Goal: Information Seeking & Learning: Learn about a topic

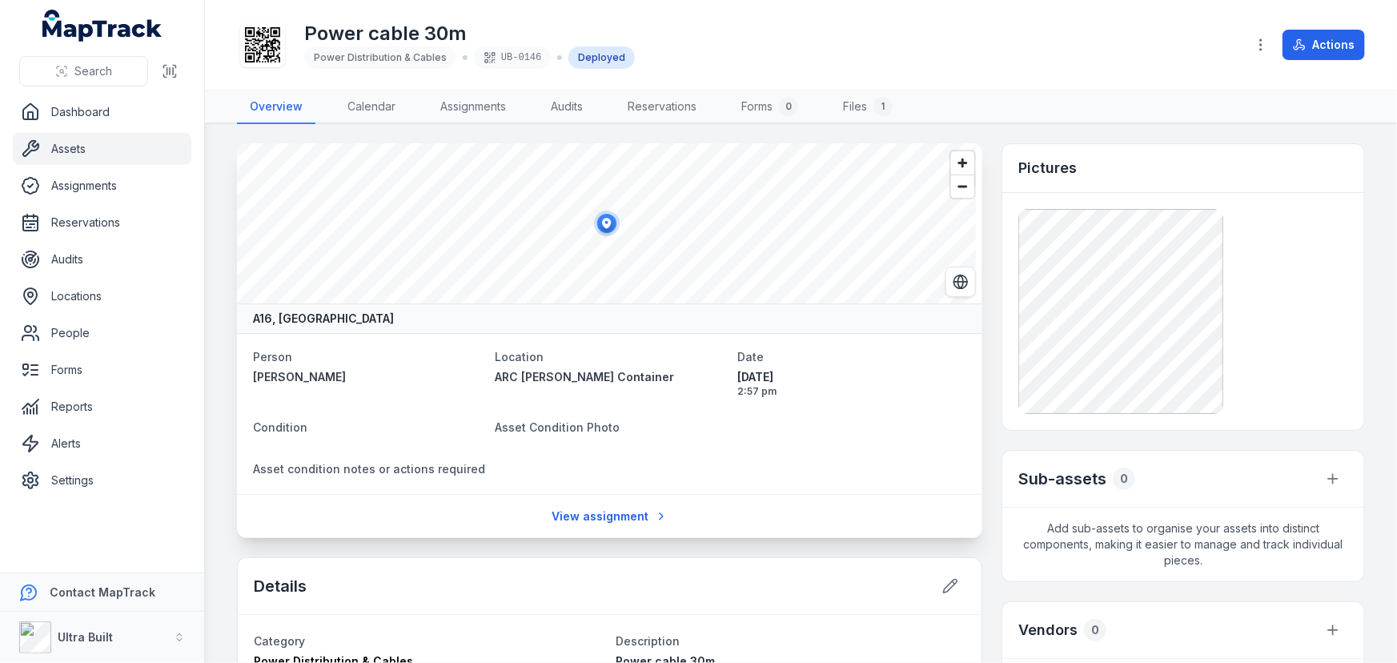
click at [83, 153] on link "Assets" at bounding box center [102, 149] width 179 height 32
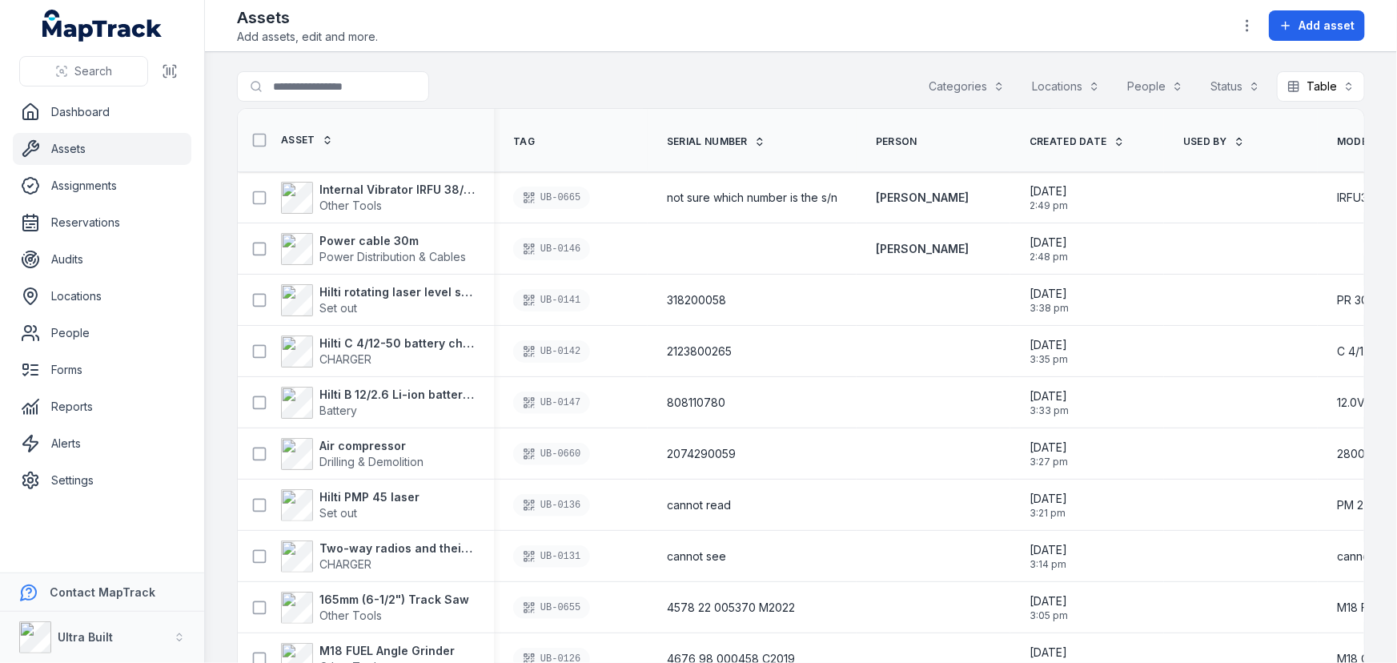
click at [574, 86] on div "Search for assets Categories Locations People Status Table *****" at bounding box center [801, 89] width 1128 height 37
click at [368, 187] on strong "Internal Vibrator IRFU 38/230" at bounding box center [396, 190] width 155 height 16
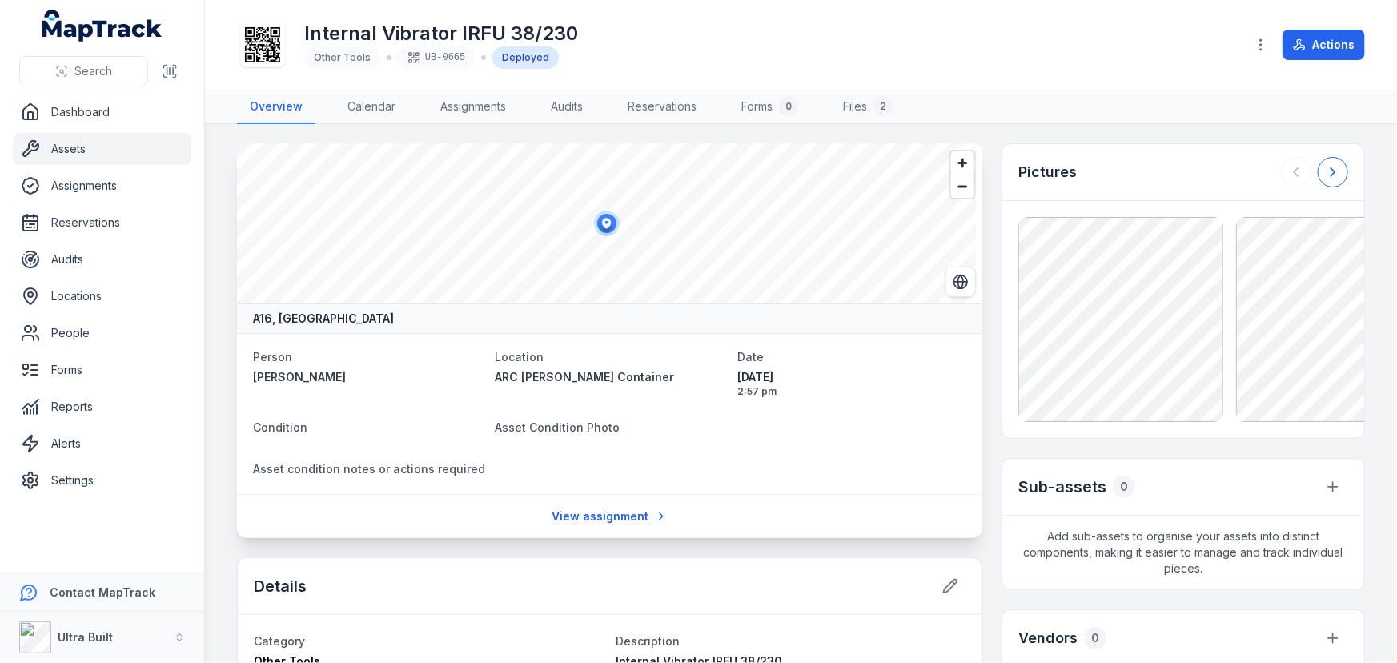
click at [1327, 174] on icon at bounding box center [1333, 172] width 16 height 16
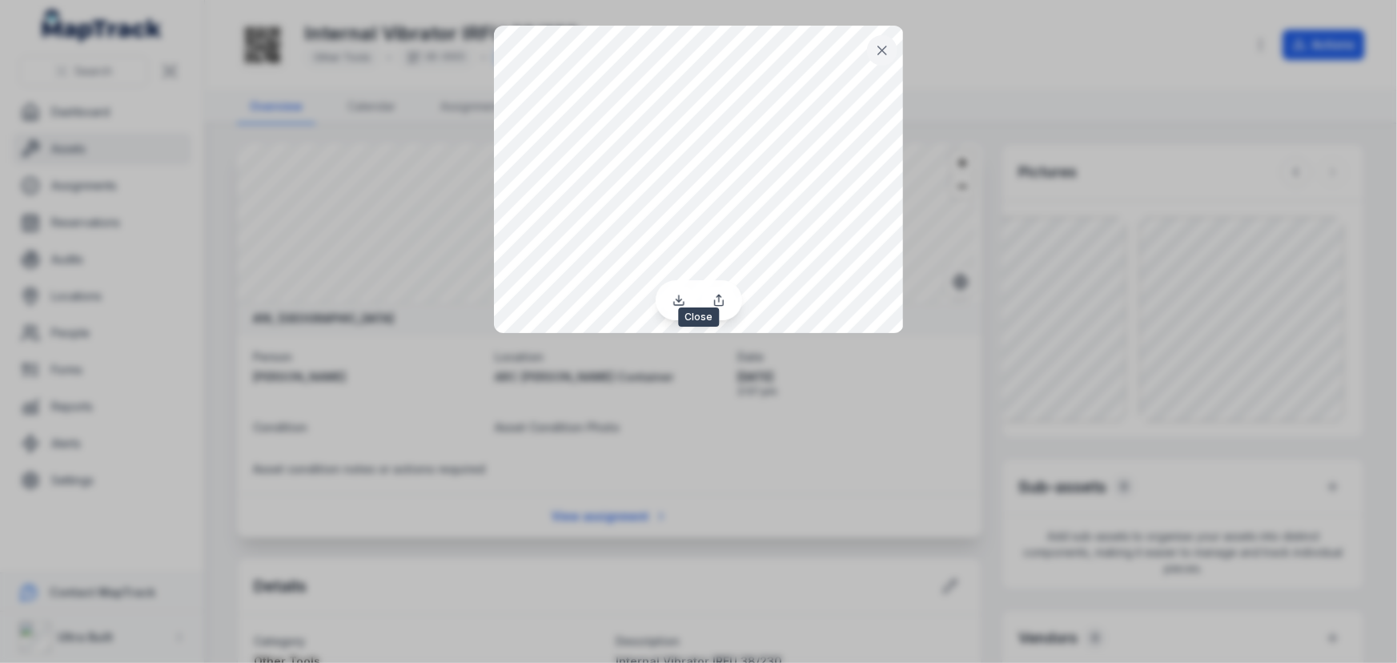
click at [886, 56] on icon at bounding box center [882, 50] width 16 height 16
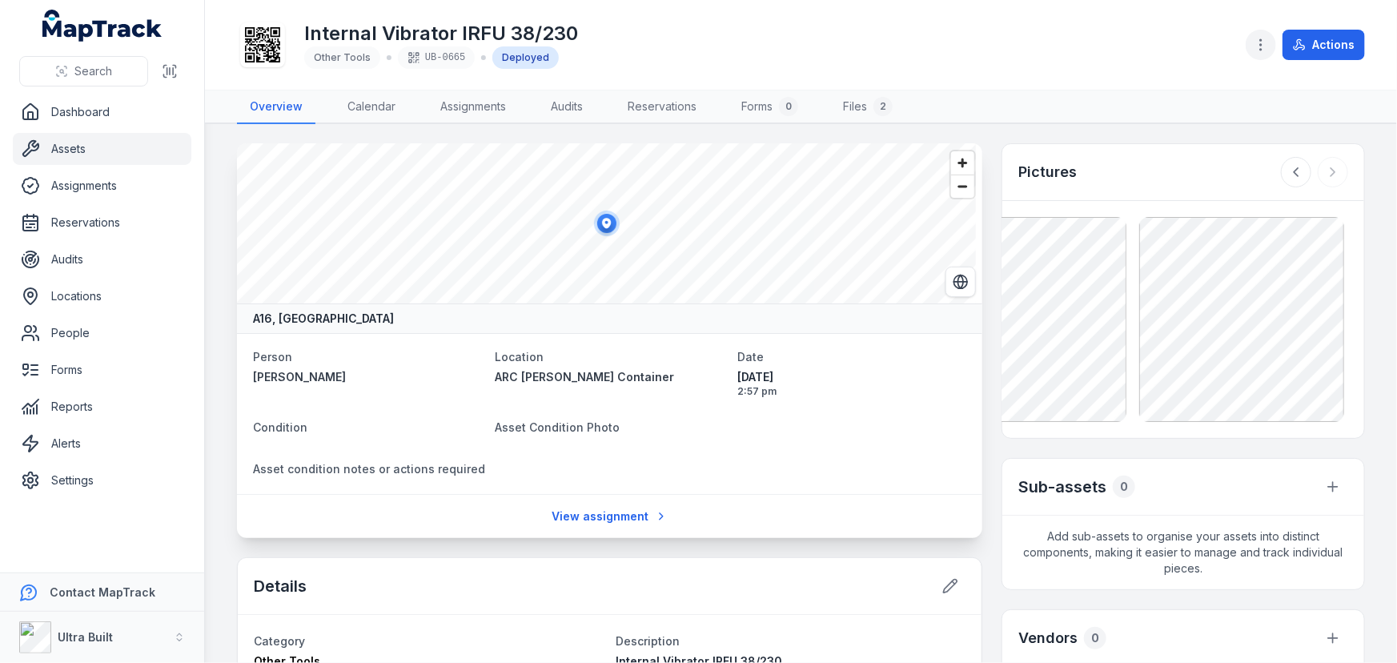
click at [1260, 48] on icon "button" at bounding box center [1261, 45] width 16 height 16
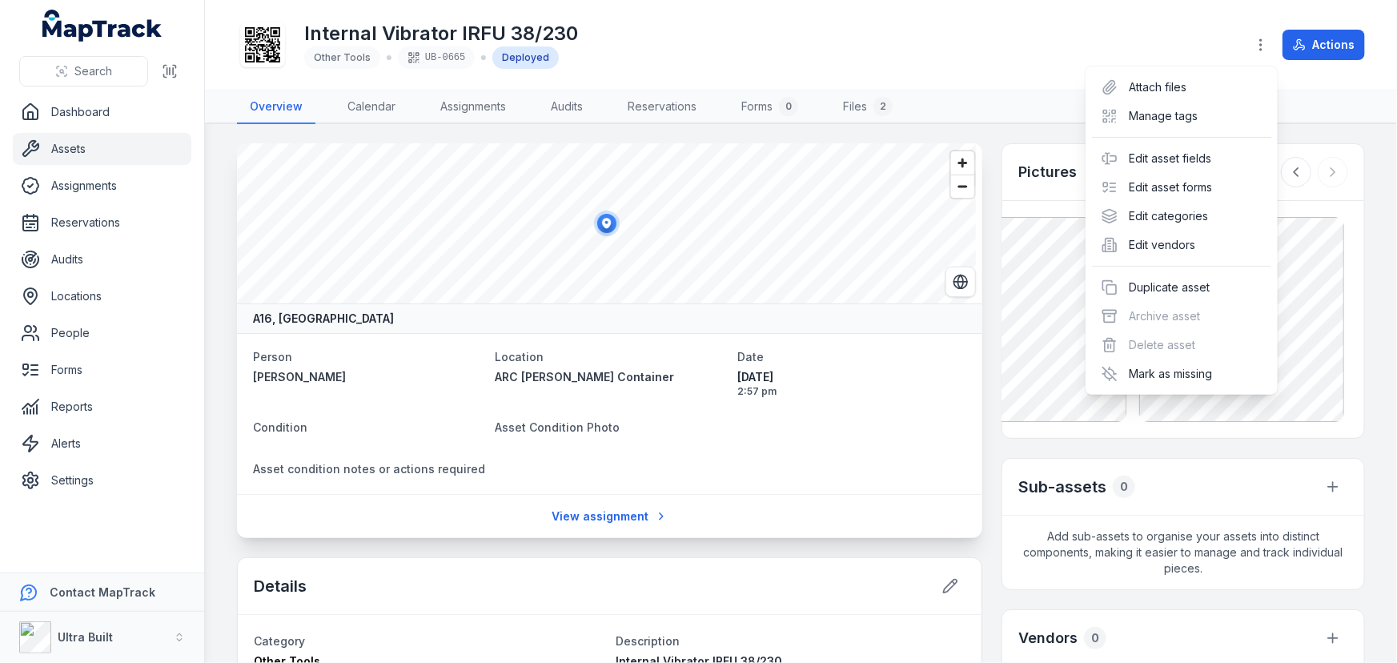
click at [1332, 139] on div "Toggle Navigation Internal Vibrator IRFU 38/230 Other Tools UB-0665 Deployed Ac…" at bounding box center [801, 331] width 1192 height 663
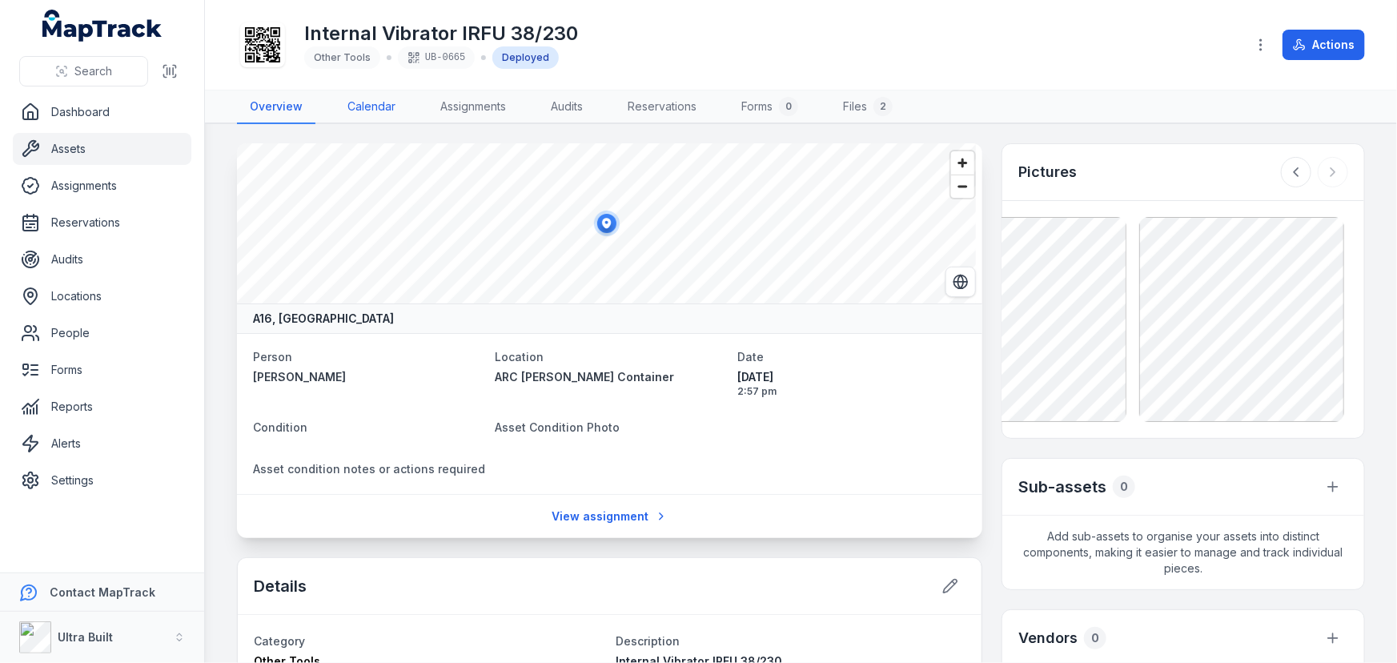
click at [374, 112] on link "Calendar" at bounding box center [372, 107] width 74 height 34
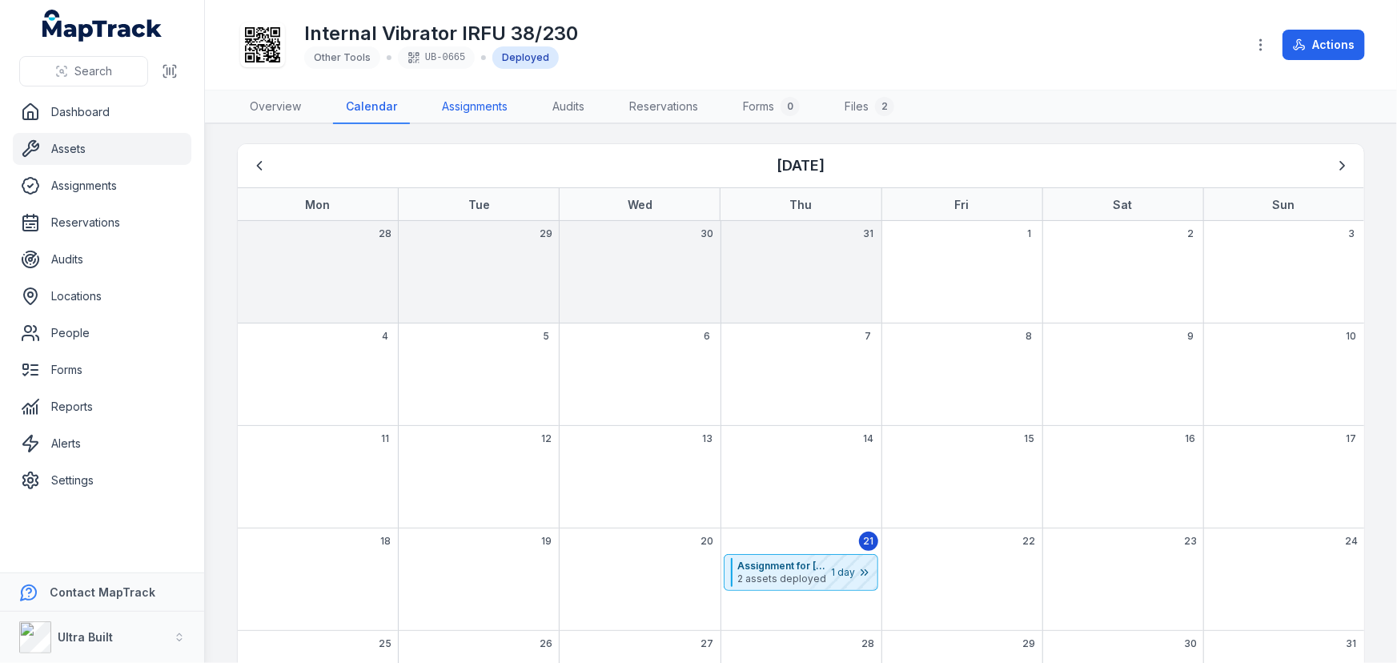
click at [480, 106] on link "Assignments" at bounding box center [474, 107] width 91 height 34
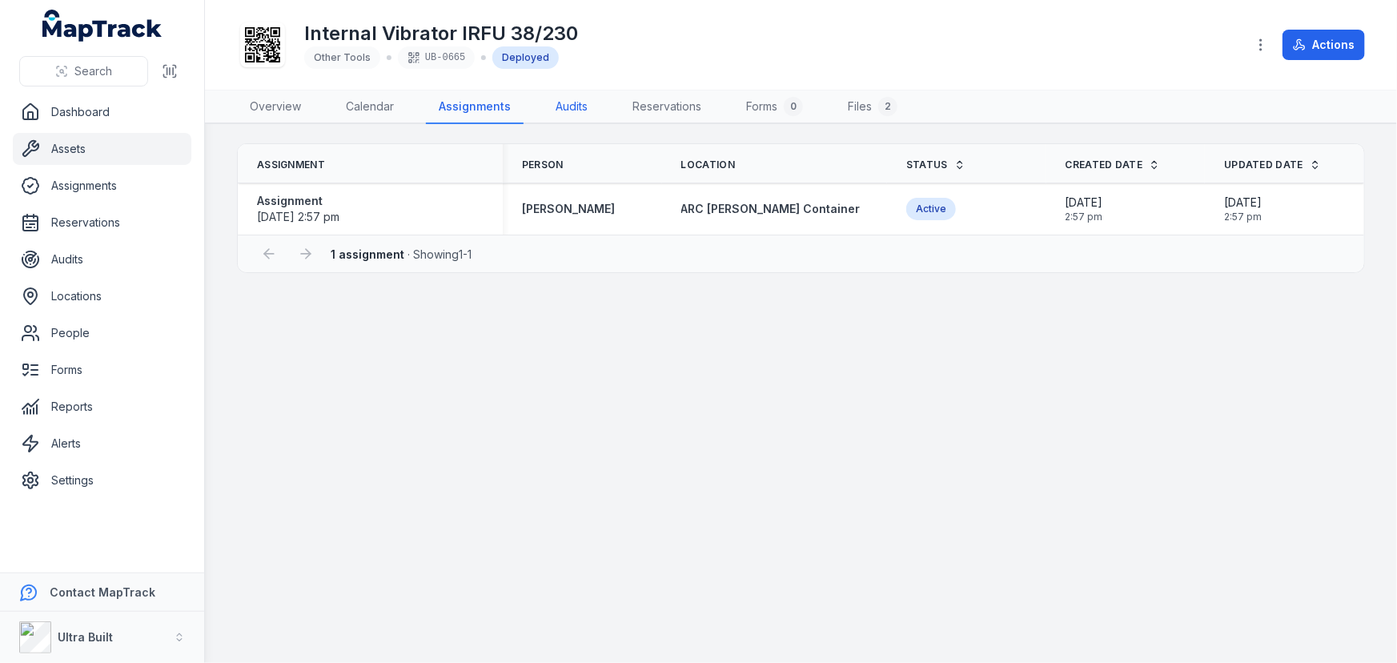
click at [578, 106] on link "Audits" at bounding box center [572, 107] width 58 height 34
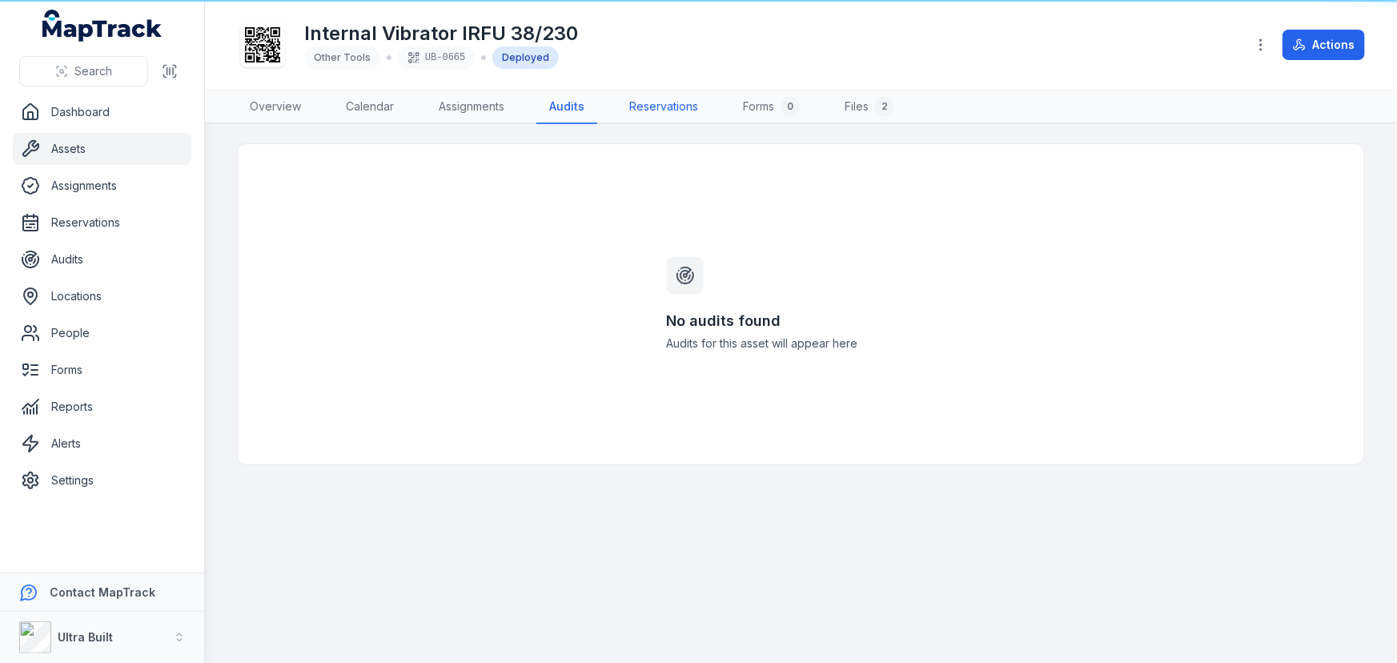
click at [655, 106] on link "Reservations" at bounding box center [664, 107] width 94 height 34
click at [764, 105] on link "Forms 0" at bounding box center [773, 107] width 82 height 34
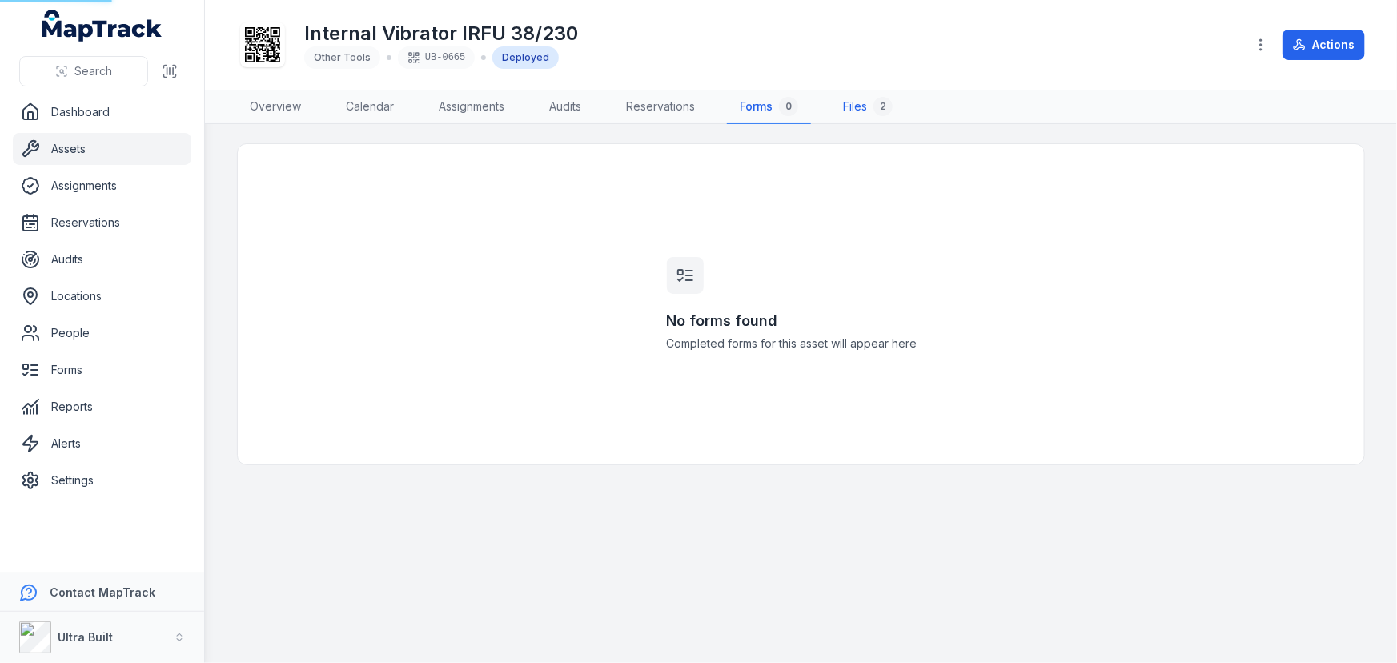
click at [852, 105] on link "Files 2" at bounding box center [867, 107] width 75 height 34
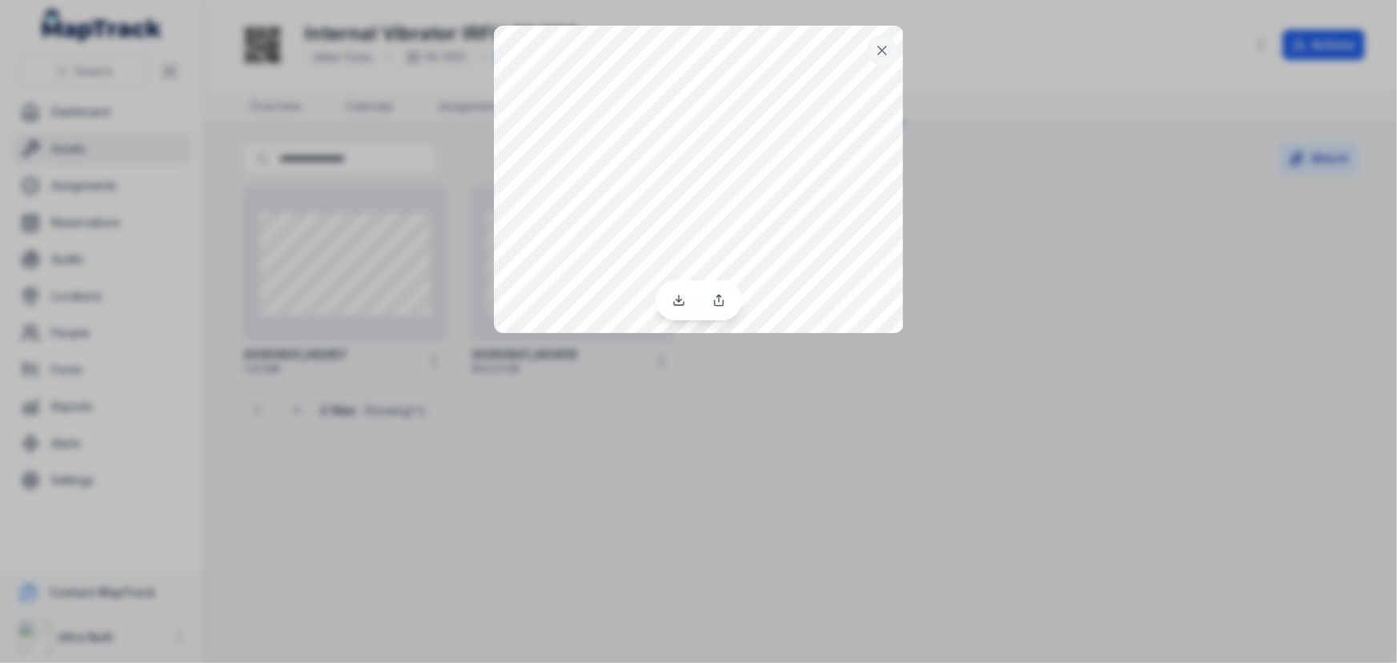
click at [761, 425] on div at bounding box center [698, 331] width 1397 height 663
click at [886, 50] on icon at bounding box center [882, 50] width 16 height 16
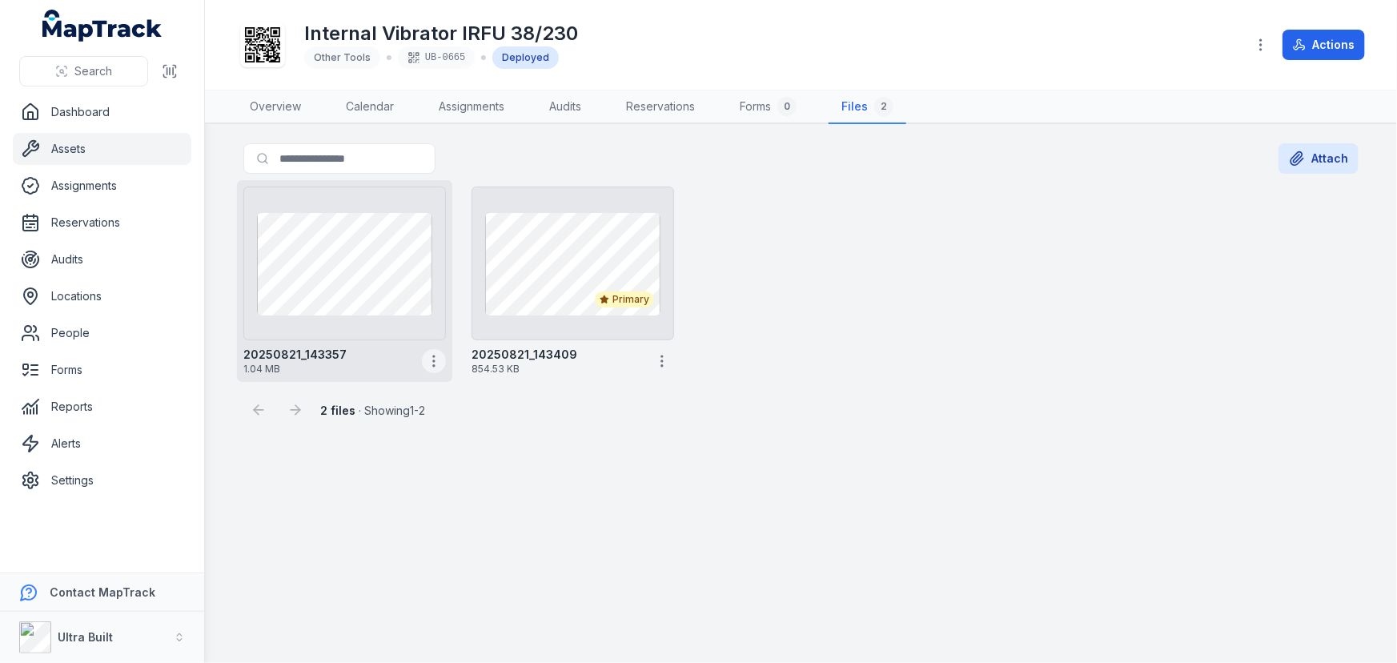
click at [428, 360] on icon "button" at bounding box center [434, 361] width 16 height 16
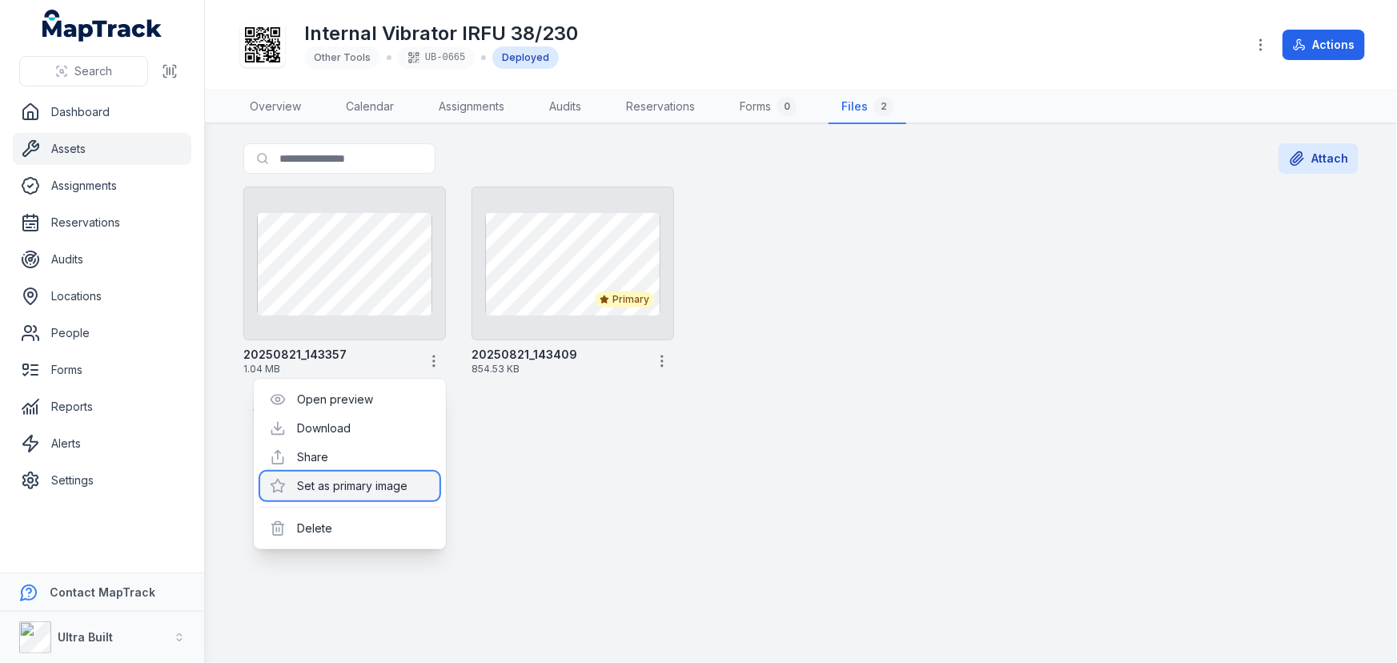
click at [349, 486] on div "Set as primary image" at bounding box center [349, 486] width 179 height 29
